Goal: Task Accomplishment & Management: Use online tool/utility

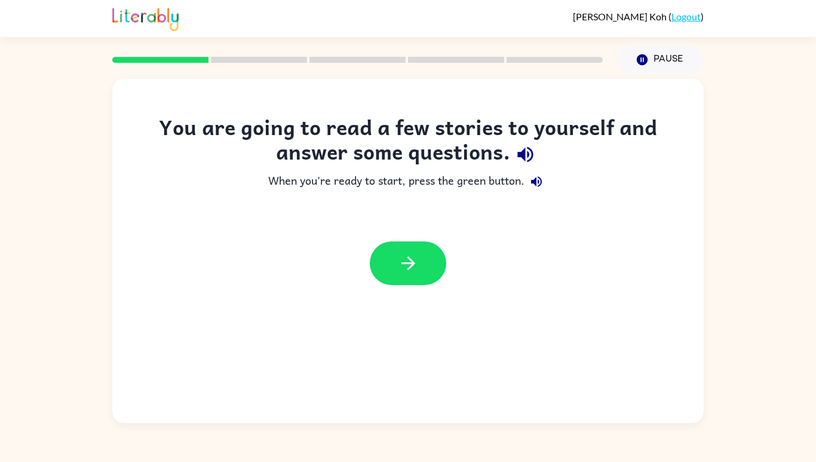
click at [413, 254] on icon "button" at bounding box center [408, 263] width 21 height 21
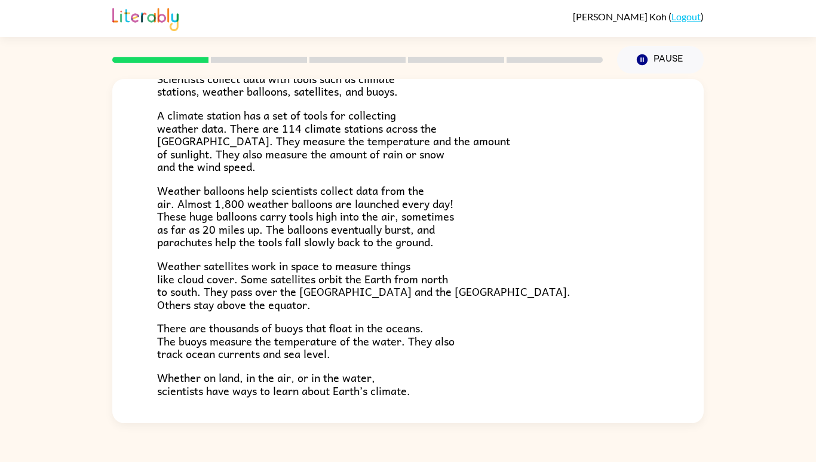
scroll to position [272, 0]
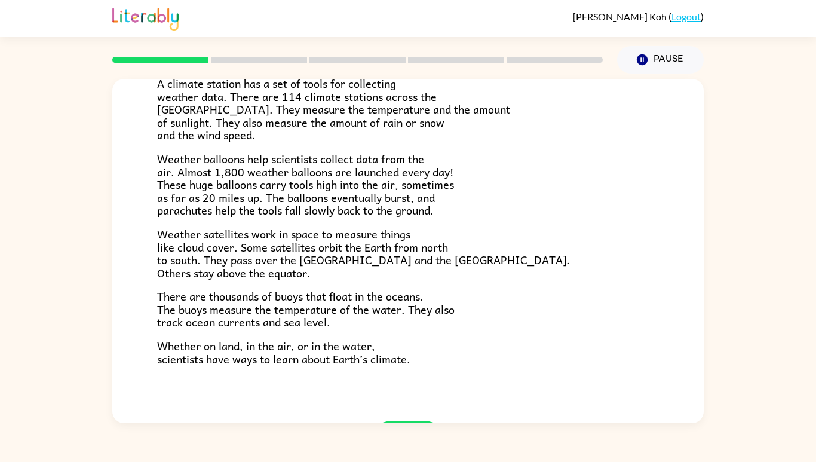
click at [412, 450] on icon "button" at bounding box center [408, 442] width 21 height 21
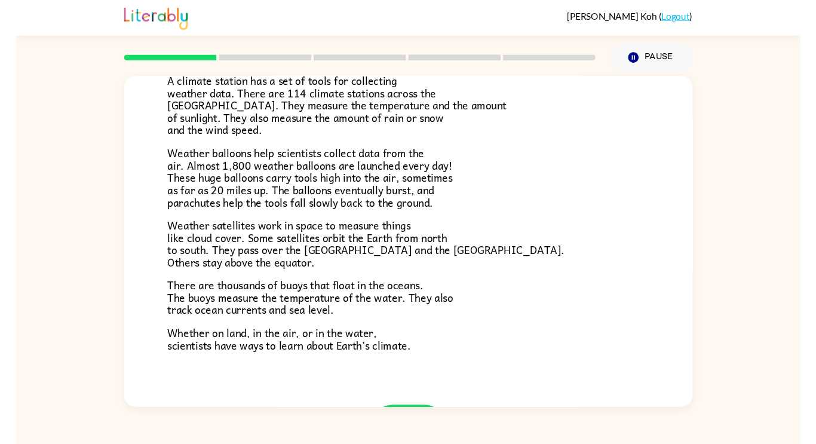
scroll to position [0, 0]
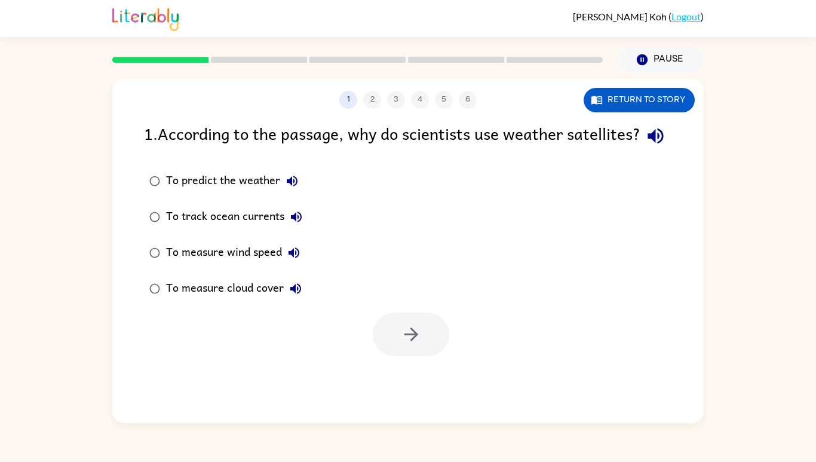
click at [185, 193] on div "To predict the weather" at bounding box center [235, 181] width 138 height 24
click at [190, 199] on label "To predict the weather" at bounding box center [225, 181] width 177 height 36
click at [395, 344] on button "button" at bounding box center [411, 334] width 76 height 44
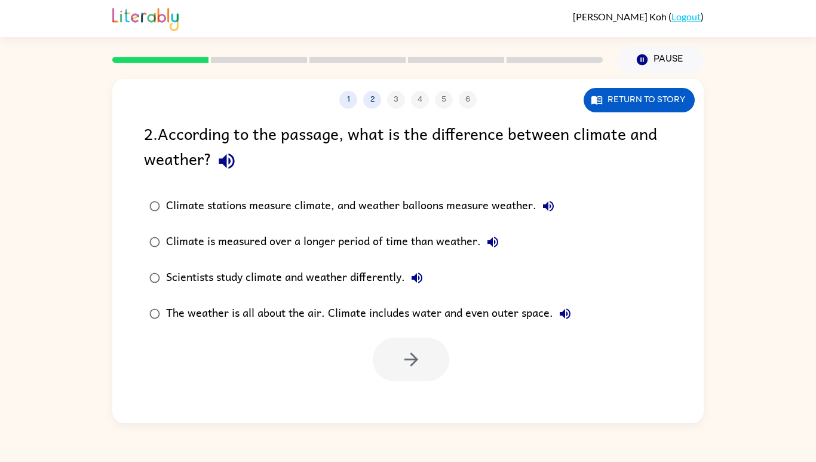
click at [791, 219] on div "1 2 3 4 5 6 Return to story 2 . According to the passage, what is the differenc…" at bounding box center [408, 247] width 816 height 349
click at [180, 204] on div "Climate stations measure climate, and weather balloons measure weather." at bounding box center [363, 206] width 394 height 24
click at [400, 370] on button "button" at bounding box center [411, 360] width 76 height 44
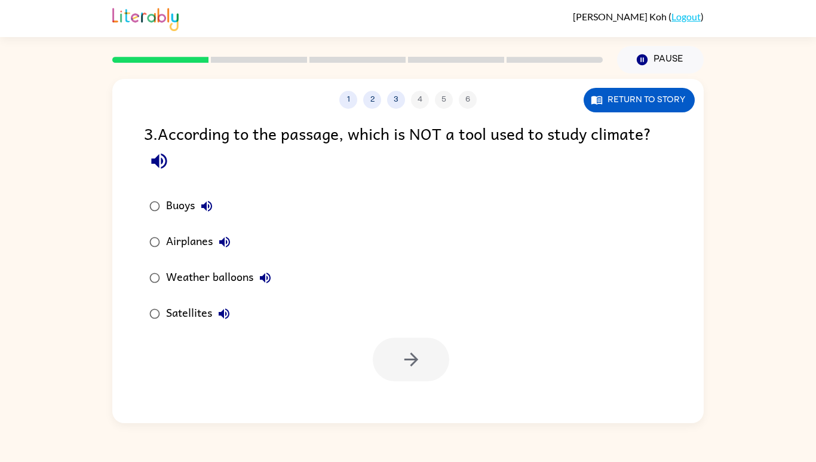
click at [178, 202] on div "Buoys" at bounding box center [192, 206] width 53 height 24
click at [437, 378] on button "button" at bounding box center [411, 360] width 76 height 44
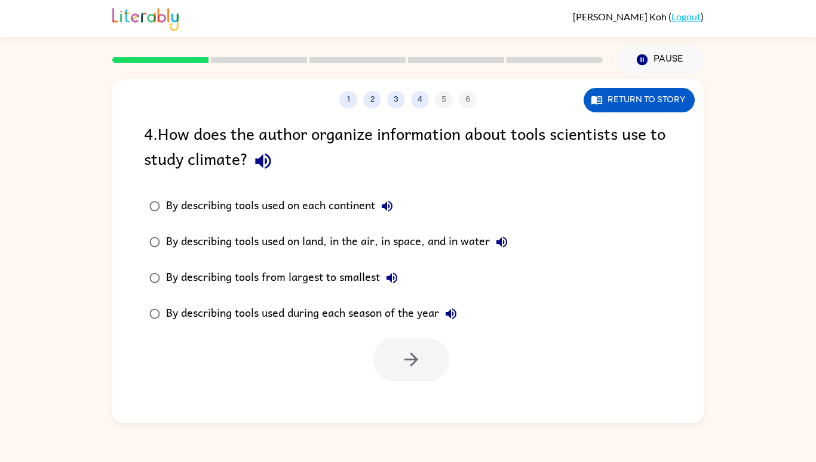
click at [394, 101] on button "3" at bounding box center [396, 100] width 18 height 18
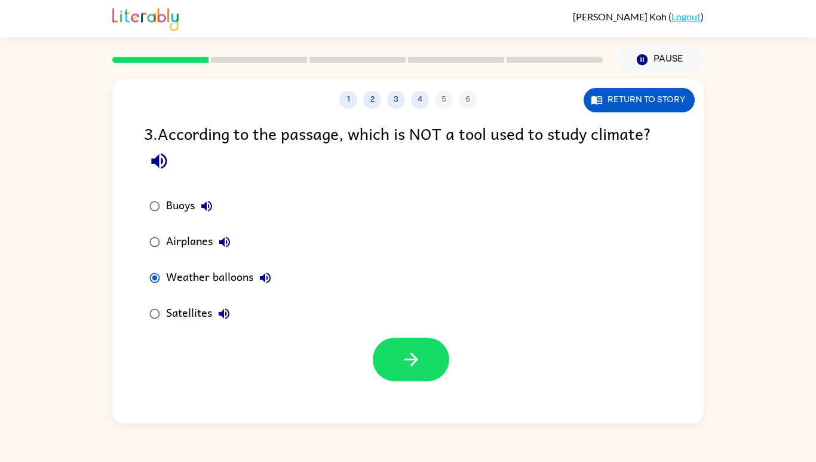
click at [394, 363] on button "button" at bounding box center [411, 360] width 76 height 44
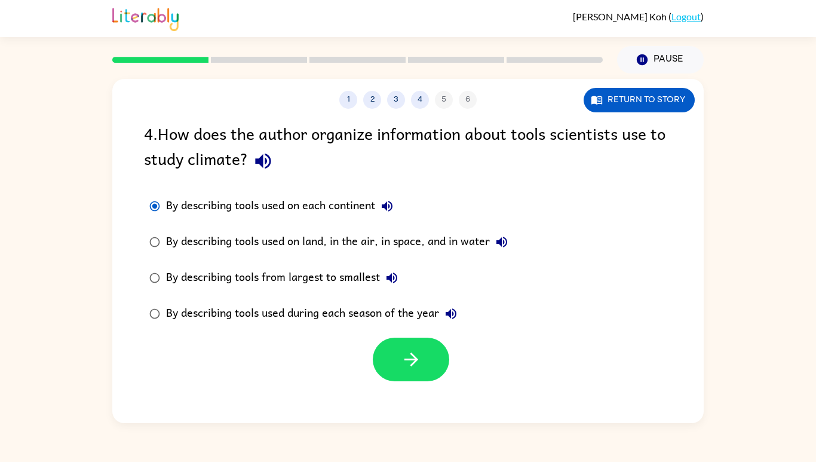
click at [419, 358] on icon "button" at bounding box center [411, 359] width 21 height 21
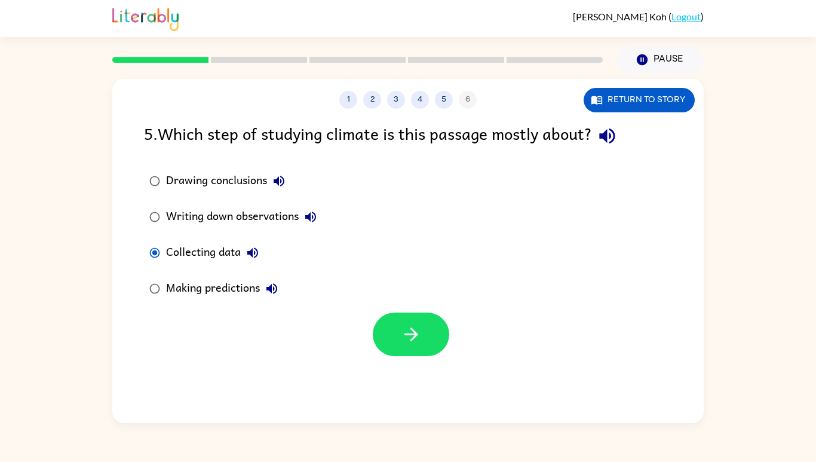
click at [390, 349] on button "button" at bounding box center [411, 334] width 76 height 44
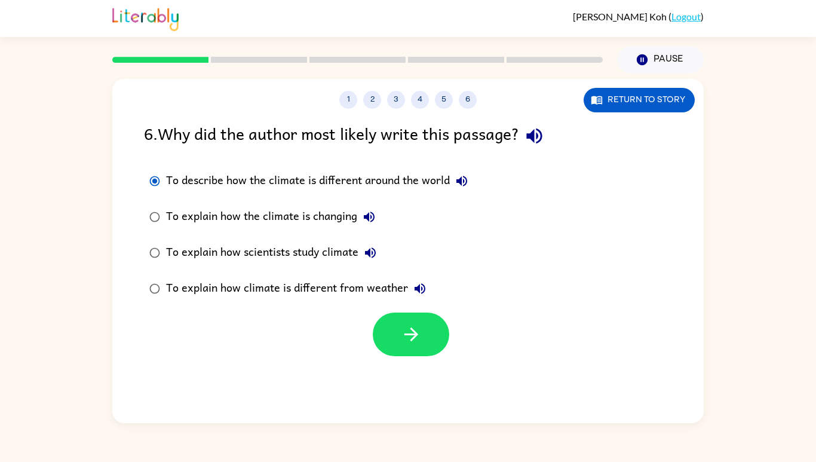
click at [389, 342] on button "button" at bounding box center [411, 334] width 76 height 44
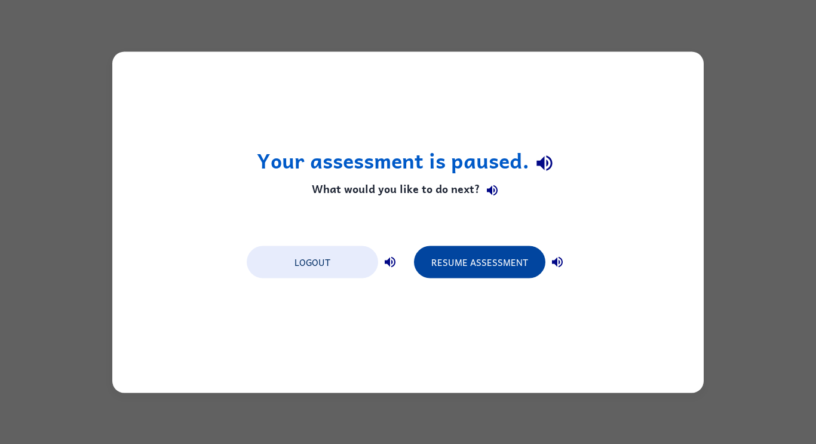
click at [469, 253] on button "Resume Assessment" at bounding box center [479, 262] width 131 height 32
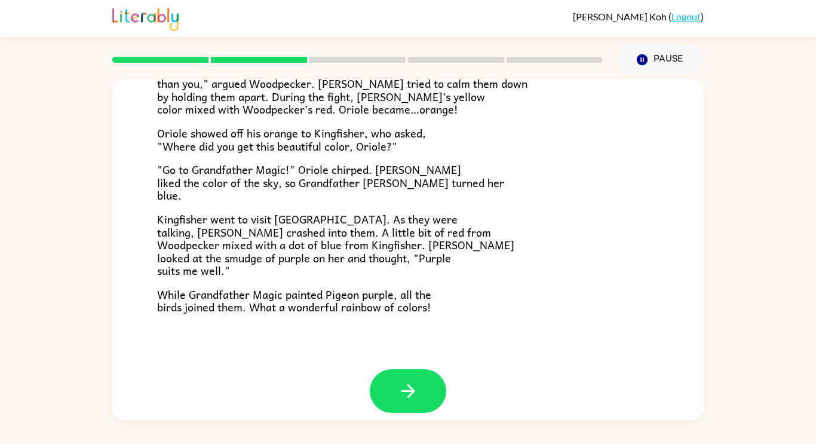
scroll to position [308, 0]
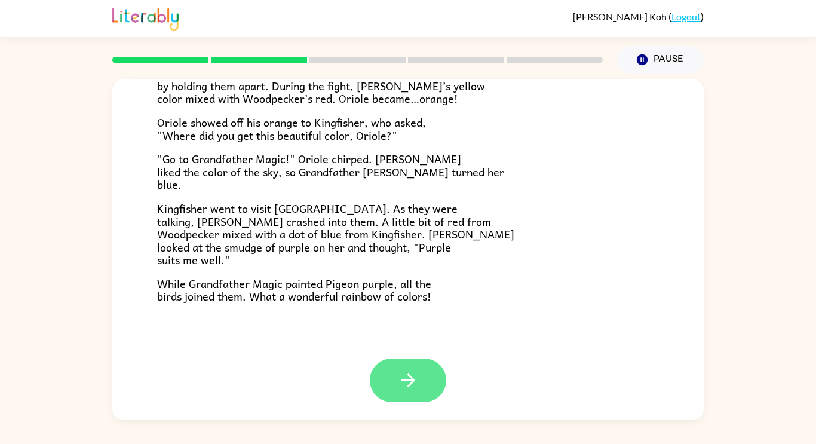
click at [433, 380] on button "button" at bounding box center [408, 380] width 76 height 44
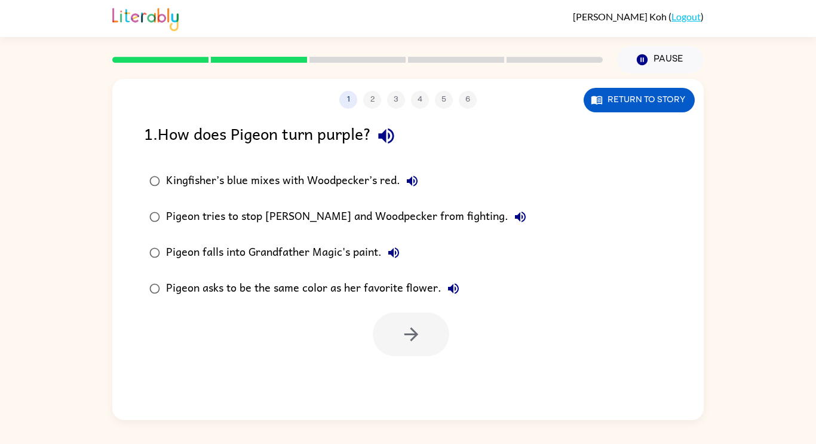
click at [330, 185] on div "Kingfisher’s blue mixes with Woodpecker’s red." at bounding box center [295, 181] width 258 height 24
click at [401, 338] on icon "button" at bounding box center [411, 334] width 21 height 21
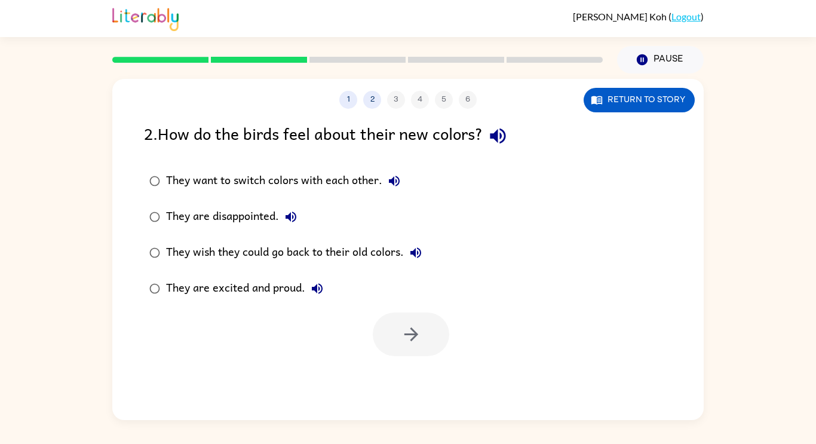
click at [316, 190] on div "They want to switch colors with each other." at bounding box center [286, 181] width 240 height 24
click at [248, 222] on div "They are disappointed." at bounding box center [234, 217] width 137 height 24
click at [428, 335] on button "button" at bounding box center [411, 334] width 76 height 44
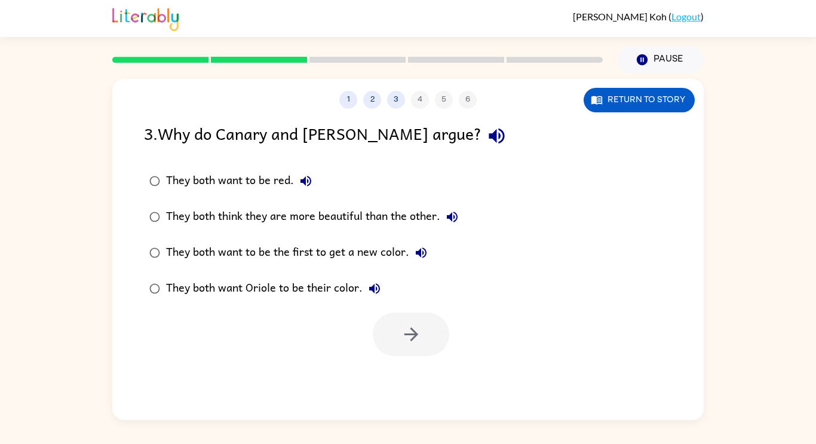
click at [350, 253] on div "They both want to be the first to get a new color." at bounding box center [299, 253] width 267 height 24
click at [415, 325] on icon "button" at bounding box center [411, 334] width 21 height 21
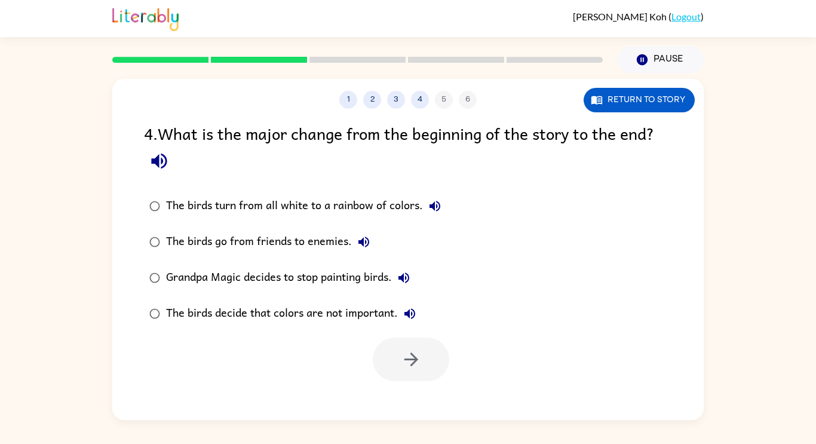
click at [323, 238] on div "The birds go from friends to enemies." at bounding box center [271, 242] width 210 height 24
click at [271, 197] on div "The birds turn from all white to a rainbow of colors." at bounding box center [306, 206] width 281 height 24
click at [309, 314] on div "The birds decide that colors are not important." at bounding box center [294, 314] width 256 height 24
click at [380, 350] on button "button" at bounding box center [411, 360] width 76 height 44
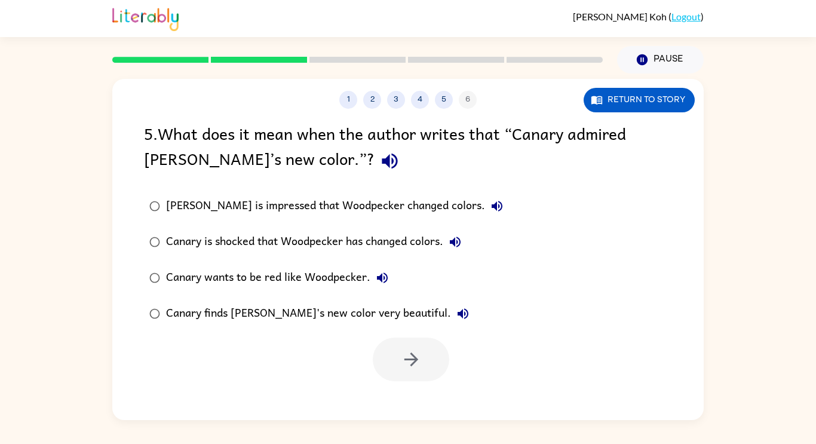
click at [308, 276] on div "Canary wants to be red like Woodpecker." at bounding box center [280, 278] width 228 height 24
click at [405, 365] on icon "button" at bounding box center [411, 359] width 21 height 21
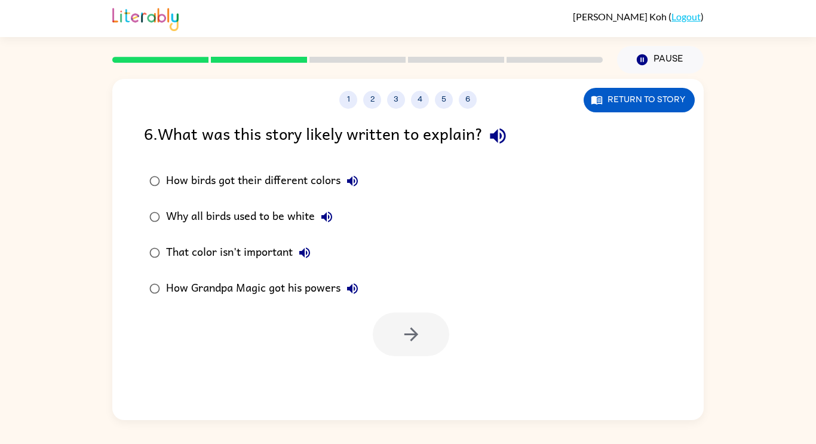
click at [284, 212] on div "Why all birds used to be white" at bounding box center [252, 217] width 173 height 24
click at [411, 334] on icon "button" at bounding box center [411, 334] width 14 height 14
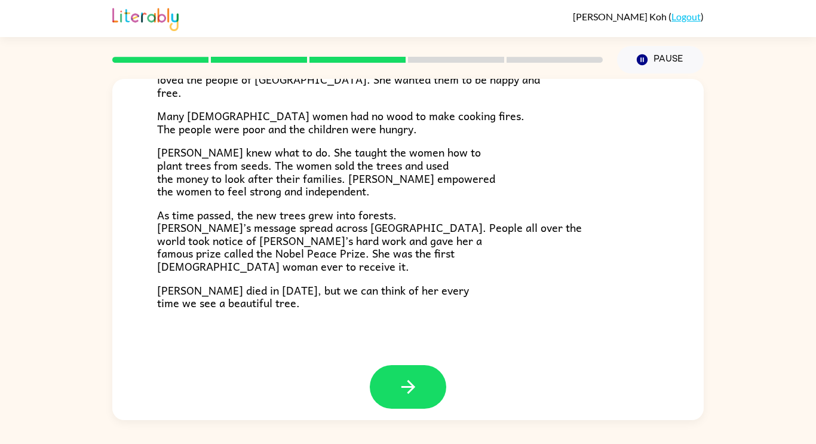
scroll to position [336, 0]
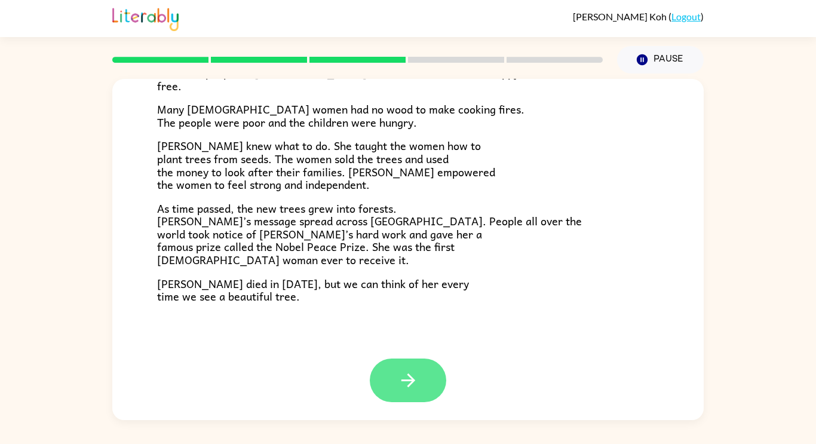
click at [392, 390] on button "button" at bounding box center [408, 380] width 76 height 44
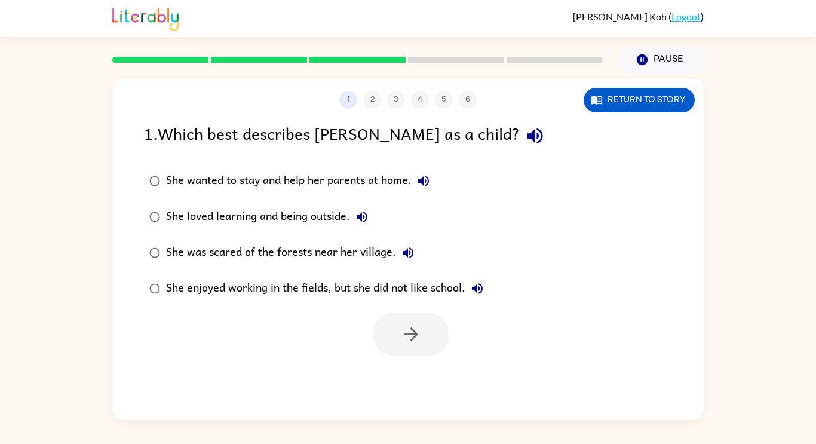
scroll to position [0, 0]
click at [283, 185] on div "She wanted to stay and help her parents at home." at bounding box center [300, 181] width 269 height 24
click at [420, 334] on icon "button" at bounding box center [411, 334] width 21 height 21
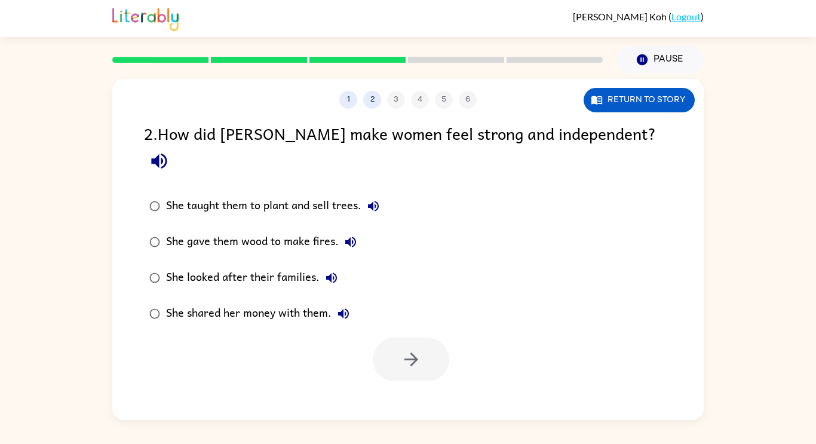
click at [326, 194] on div "She taught them to plant and sell trees." at bounding box center [275, 206] width 219 height 24
click at [427, 339] on button "button" at bounding box center [411, 360] width 76 height 44
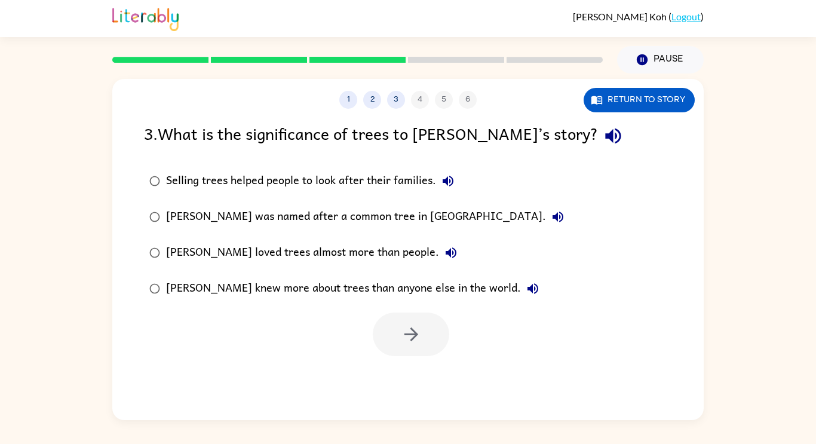
click at [324, 176] on div "Selling trees helped people to look after their families." at bounding box center [313, 181] width 294 height 24
click at [346, 213] on div "[PERSON_NAME] was named after a common tree in [GEOGRAPHIC_DATA]." at bounding box center [368, 217] width 404 height 24
click at [405, 321] on button "button" at bounding box center [411, 334] width 76 height 44
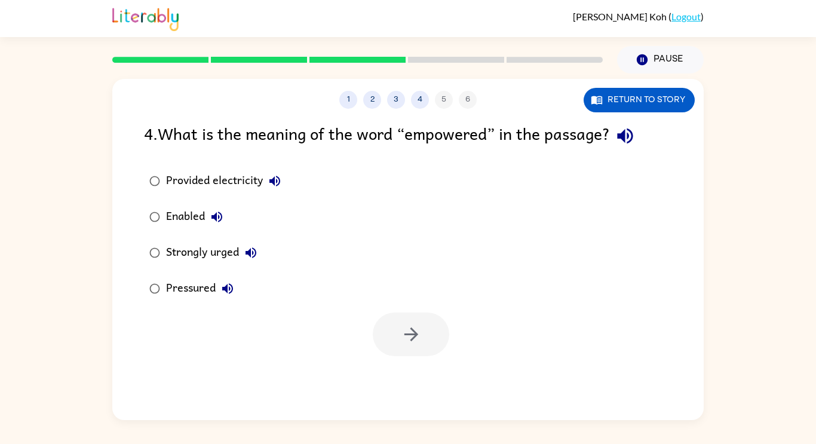
click at [183, 260] on div "Strongly urged" at bounding box center [214, 253] width 97 height 24
click at [409, 333] on icon "button" at bounding box center [411, 334] width 21 height 21
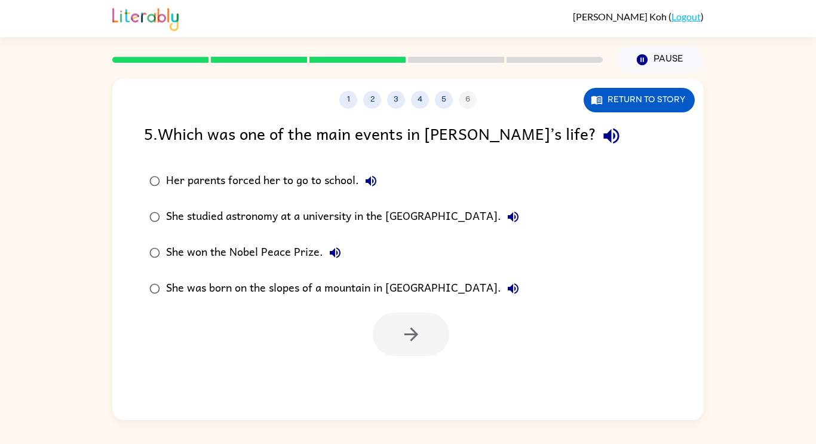
click at [302, 181] on div "Her parents forced her to go to school." at bounding box center [274, 181] width 217 height 24
click at [378, 297] on div "She was born on the slopes of a mountain in [GEOGRAPHIC_DATA]." at bounding box center [345, 289] width 359 height 24
click at [401, 329] on icon "button" at bounding box center [411, 334] width 21 height 21
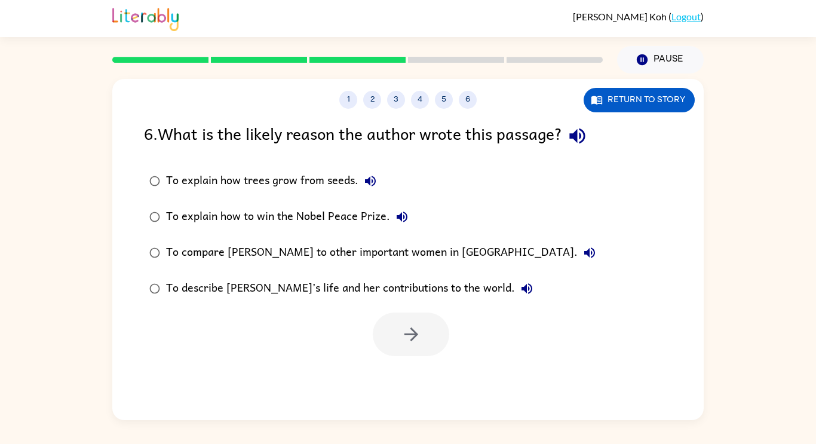
click at [320, 252] on div "To compare [PERSON_NAME] to other important women in [GEOGRAPHIC_DATA]." at bounding box center [384, 253] width 436 height 24
click at [391, 329] on button "button" at bounding box center [411, 334] width 76 height 44
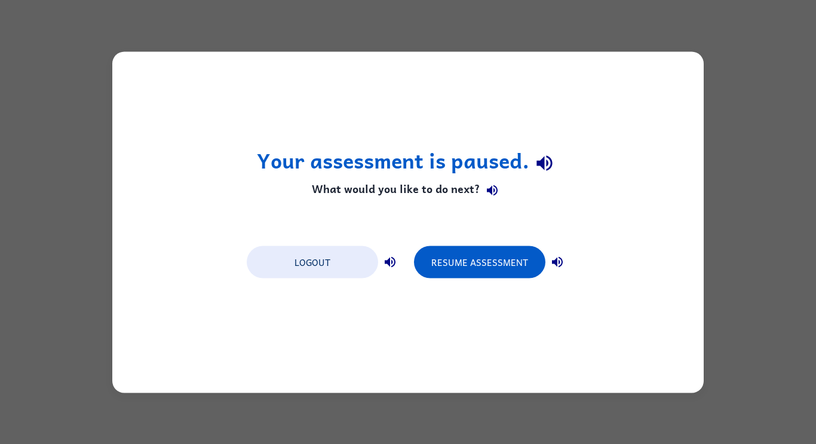
click at [447, 244] on div "Resume Assessment" at bounding box center [491, 260] width 155 height 33
click at [452, 270] on button "Resume Assessment" at bounding box center [479, 262] width 131 height 32
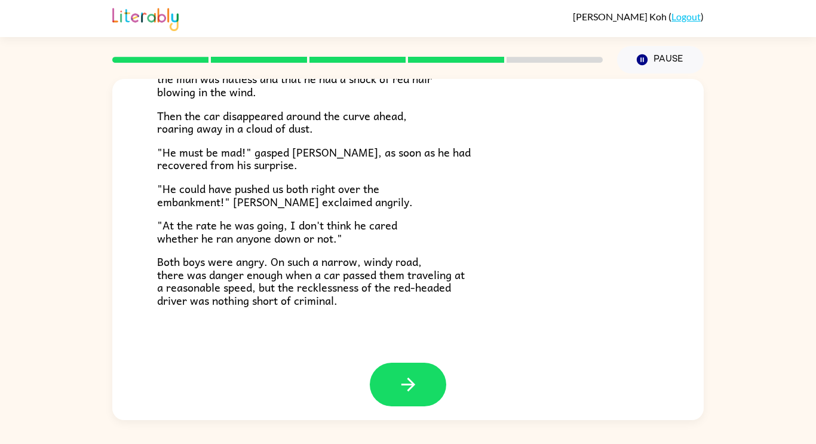
scroll to position [332, 0]
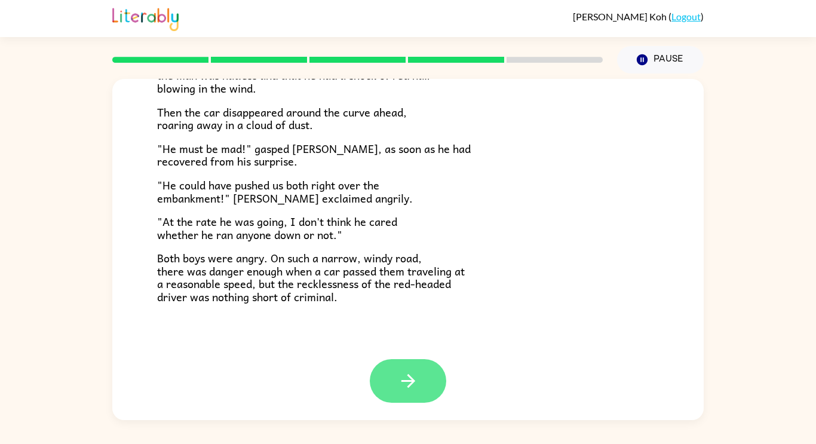
click at [395, 375] on button "button" at bounding box center [408, 381] width 76 height 44
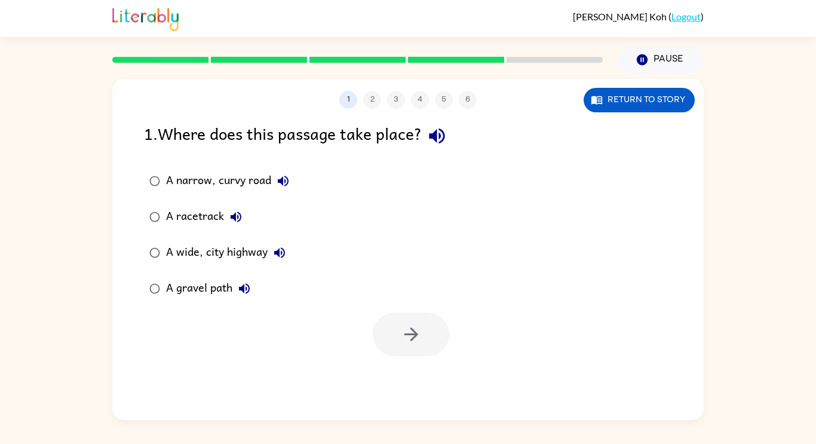
scroll to position [0, 0]
click at [217, 184] on div "A narrow, curvy road" at bounding box center [230, 181] width 129 height 24
click at [403, 341] on icon "button" at bounding box center [411, 334] width 21 height 21
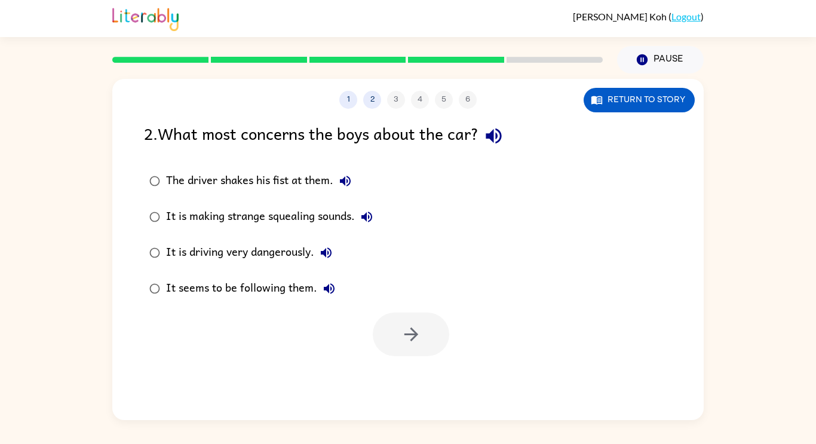
click at [265, 250] on div "It is driving very dangerously." at bounding box center [252, 253] width 172 height 24
click at [424, 335] on button "button" at bounding box center [411, 334] width 76 height 44
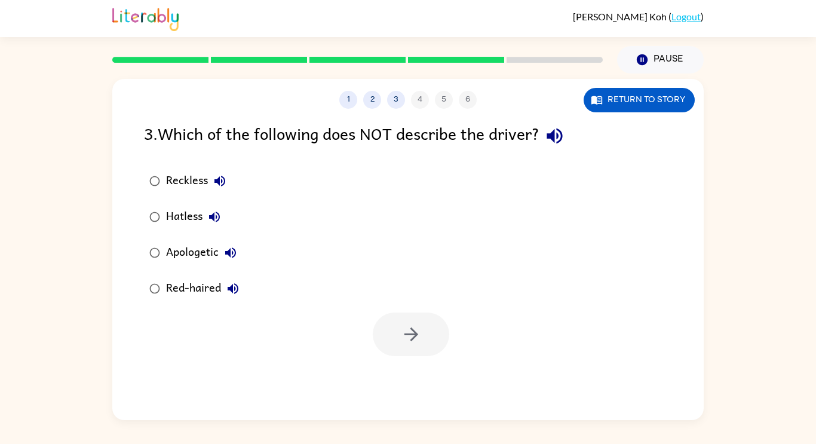
click at [190, 182] on div "Reckless" at bounding box center [199, 181] width 66 height 24
click at [398, 329] on button "button" at bounding box center [411, 334] width 76 height 44
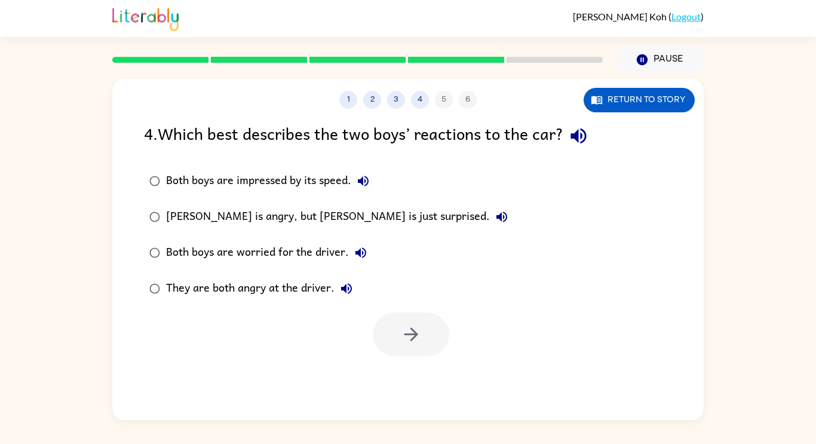
click at [309, 179] on div "Both boys are impressed by its speed." at bounding box center [270, 181] width 209 height 24
click at [414, 334] on icon "button" at bounding box center [411, 334] width 14 height 14
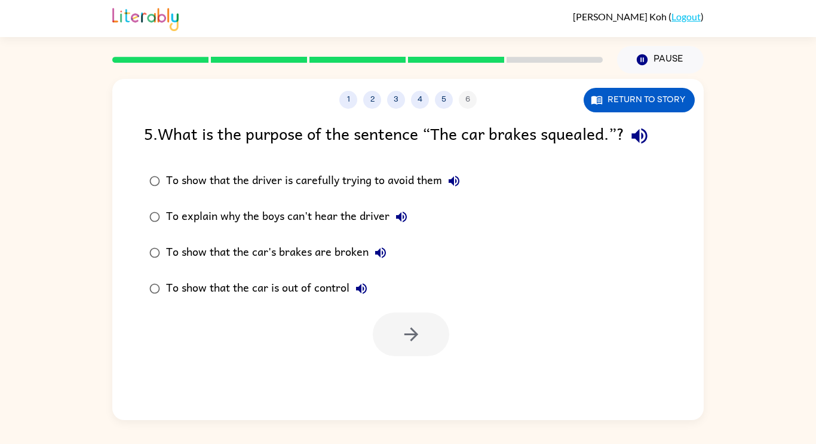
click at [254, 252] on div "To show that the car's brakes are broken" at bounding box center [279, 253] width 226 height 24
click at [392, 332] on button "button" at bounding box center [411, 334] width 76 height 44
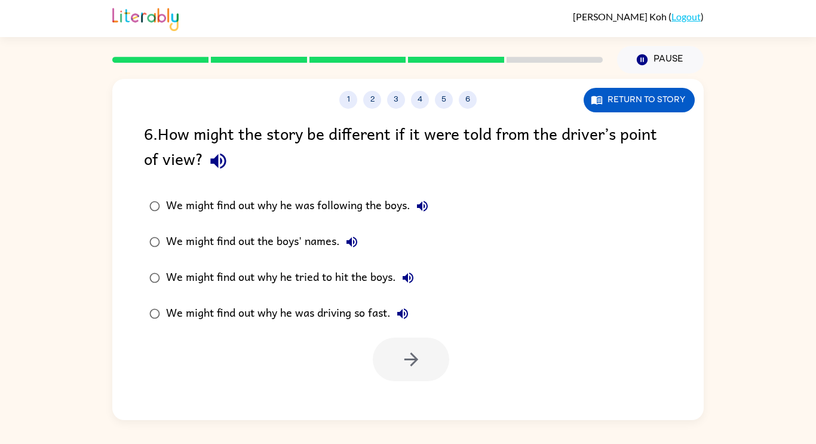
click at [392, 332] on div at bounding box center [407, 357] width 591 height 50
click at [352, 312] on div "We might find out why he was driving so fast." at bounding box center [290, 314] width 249 height 24
click at [401, 353] on icon "button" at bounding box center [411, 359] width 21 height 21
